Goal: Transaction & Acquisition: Purchase product/service

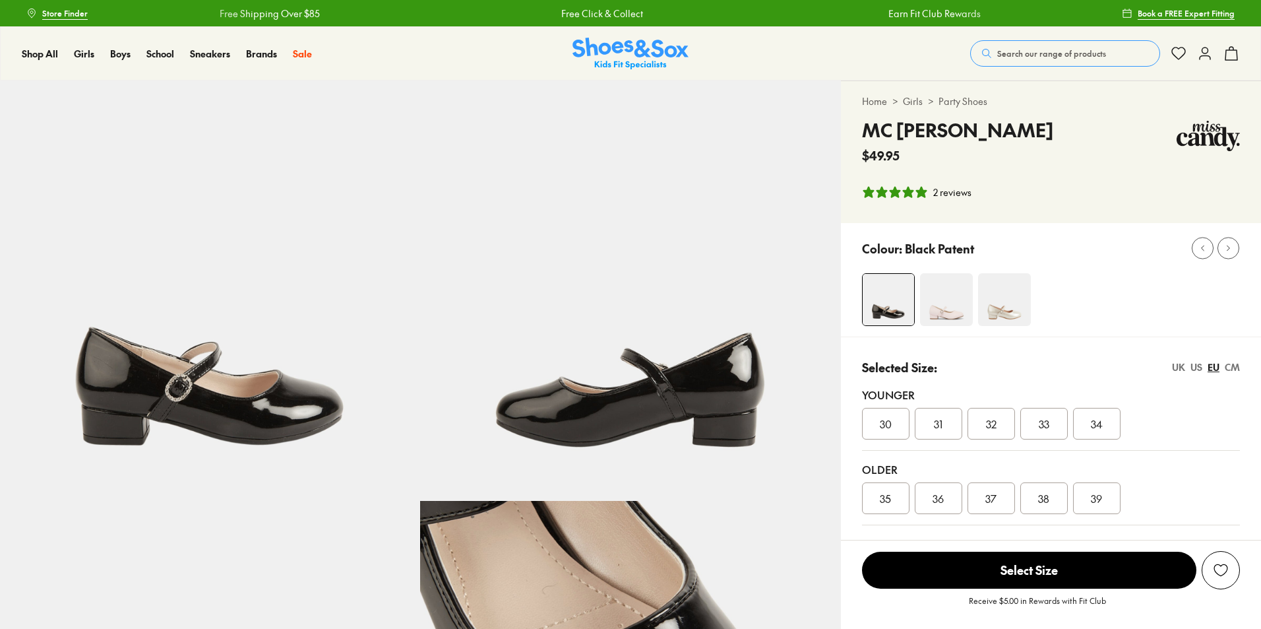
select select "*"
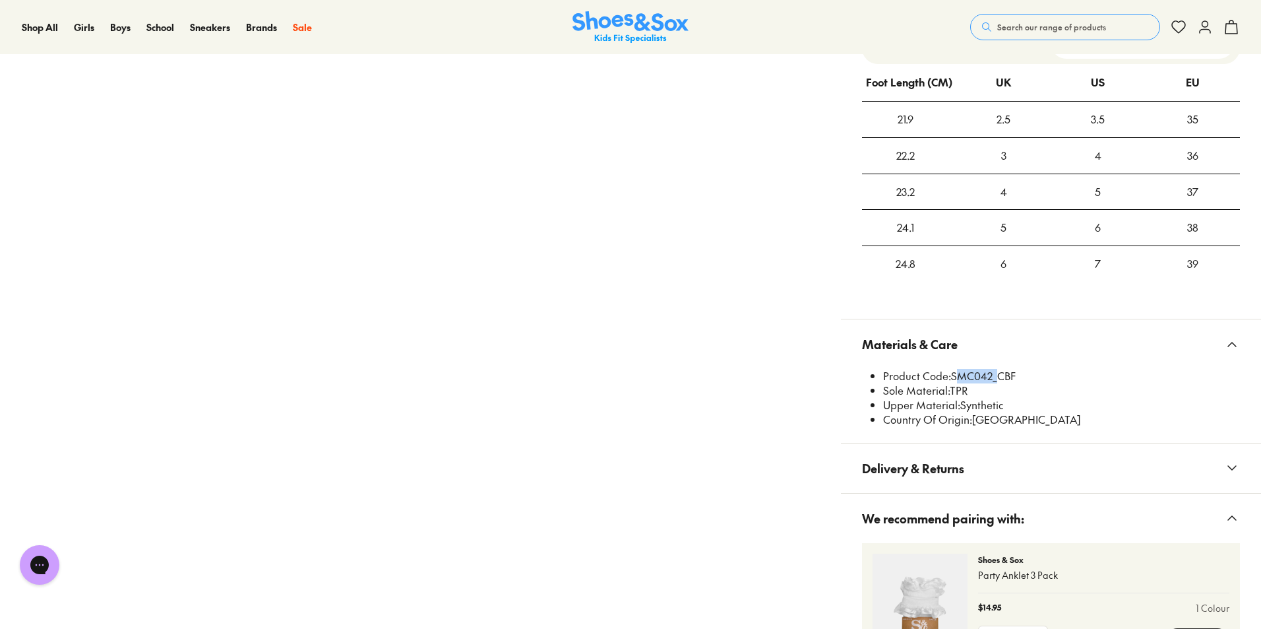
click at [1005, 21] on span "Search our range of products" at bounding box center [1051, 27] width 109 height 12
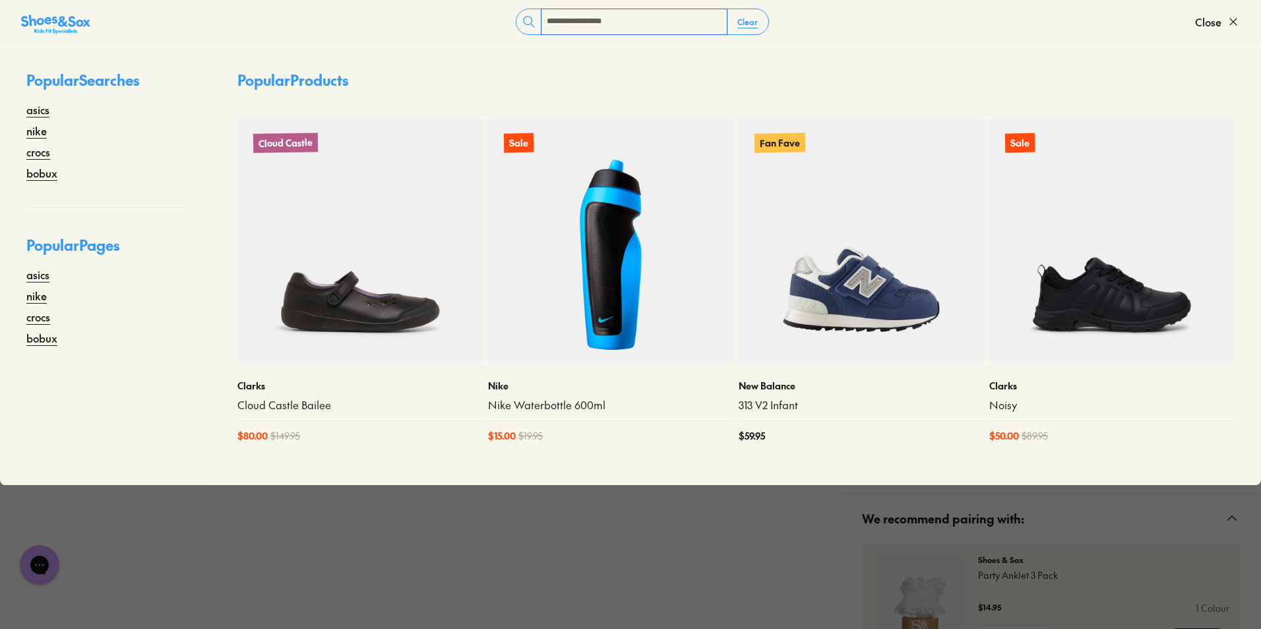
type input "**********"
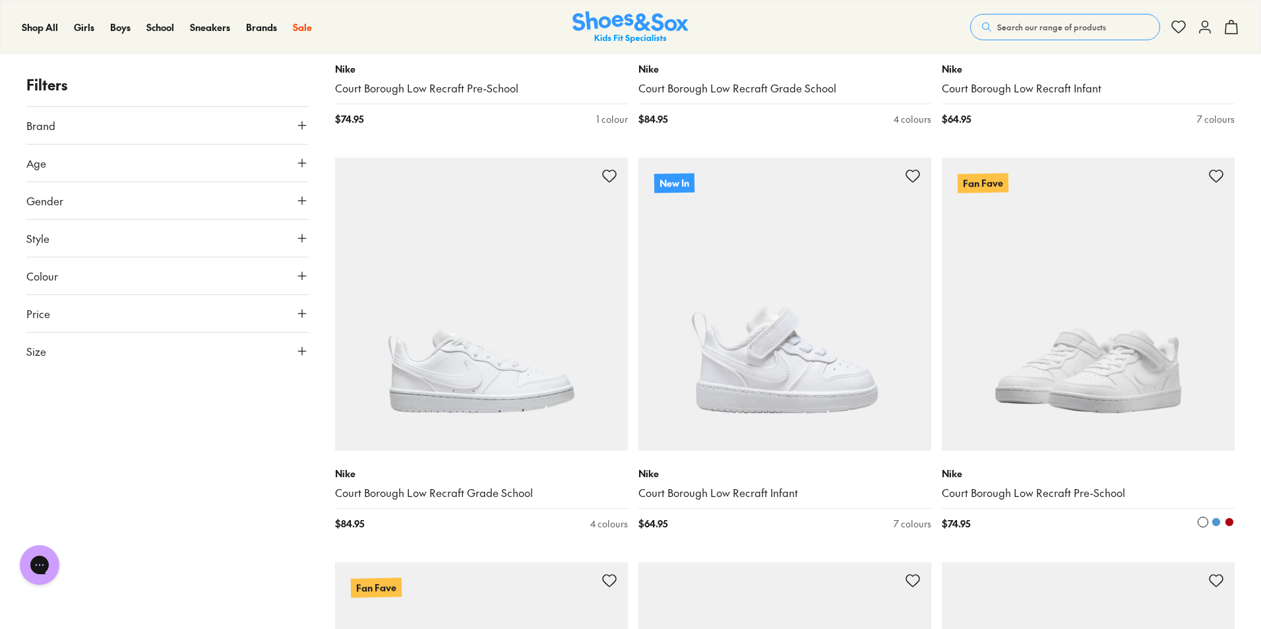
click at [1081, 352] on img at bounding box center [1088, 304] width 293 height 293
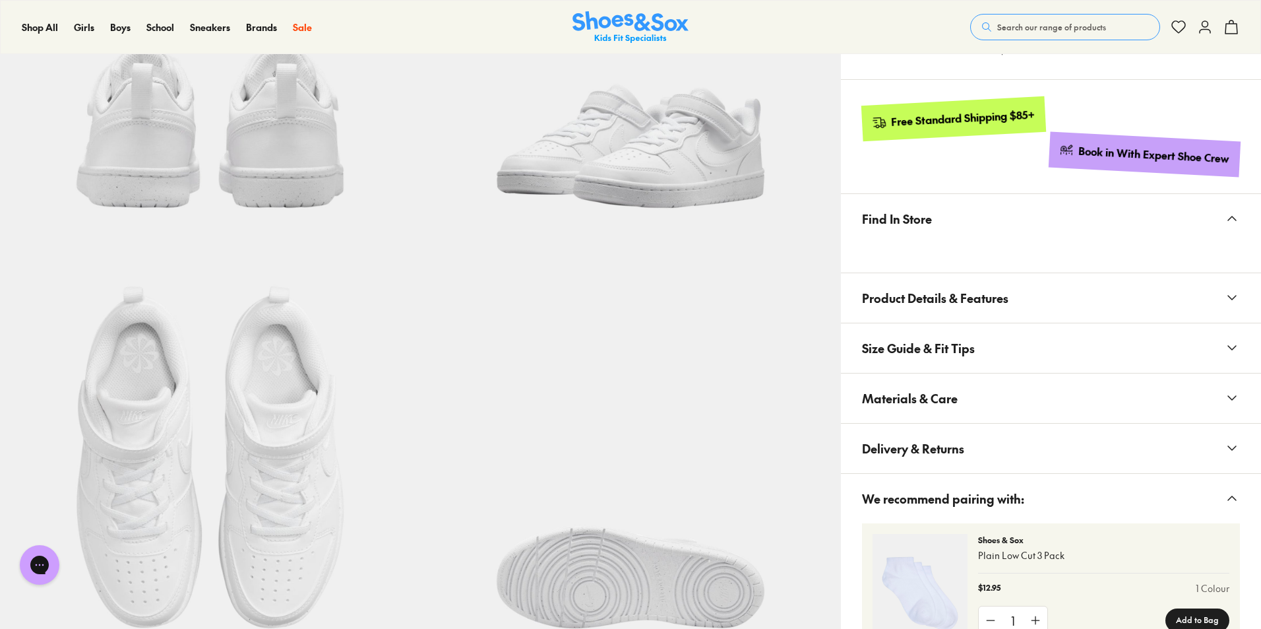
select select "*"
click at [1064, 434] on button "Delivery & Returns" at bounding box center [1051, 448] width 420 height 49
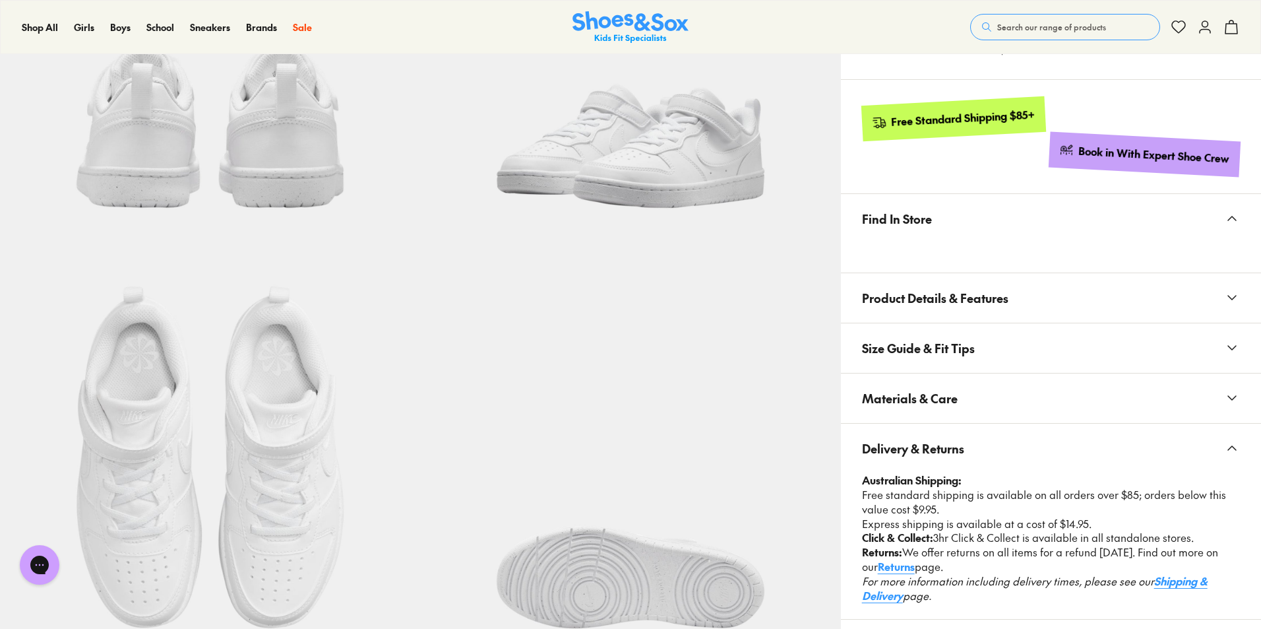
click at [1056, 414] on button "Materials & Care" at bounding box center [1051, 397] width 420 height 49
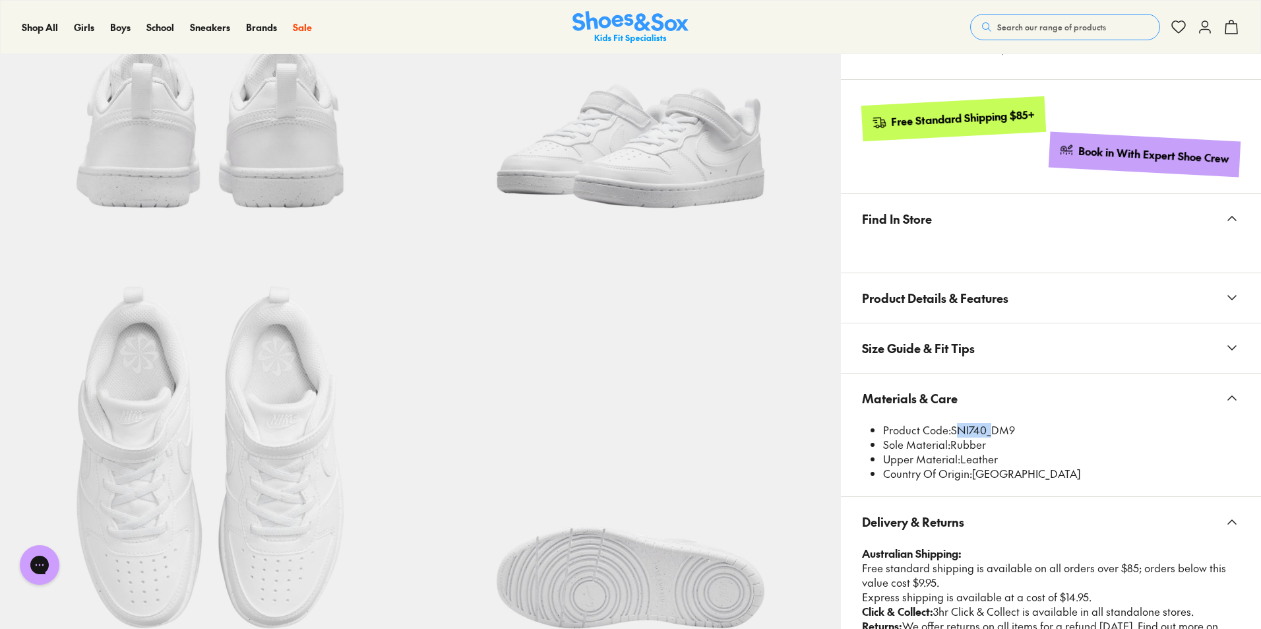
drag, startPoint x: 984, startPoint y: 424, endPoint x: 960, endPoint y: 431, distance: 25.5
click at [955, 429] on li "Product Code: SNI740_DM9" at bounding box center [1061, 430] width 357 height 15
copy li "SNI740"
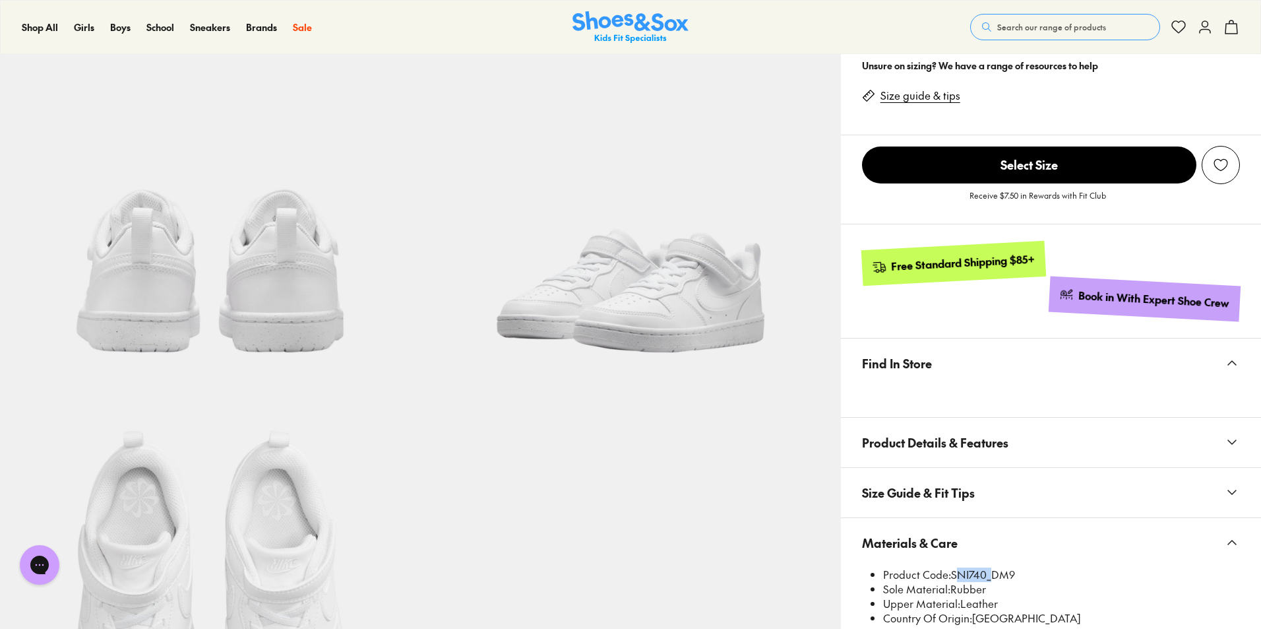
scroll to position [264, 0]
